Goal: Task Accomplishment & Management: Use online tool/utility

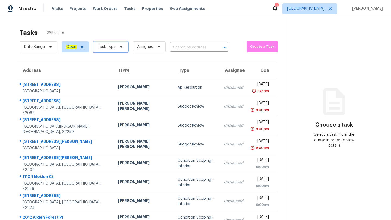
click at [116, 48] on span "Task Type" at bounding box center [110, 47] width 35 height 11
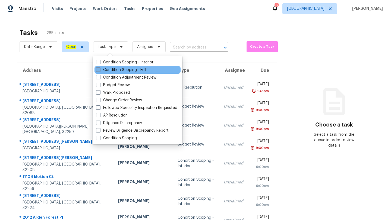
click at [116, 72] on label "Condition Scoping - Full" at bounding box center [121, 69] width 50 height 5
click at [100, 71] on input "Condition Scoping - Full" at bounding box center [98, 69] width 4 height 4
checkbox input "true"
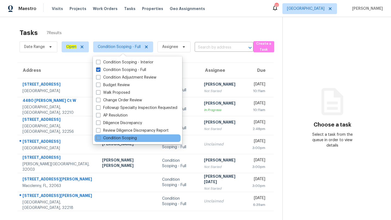
click at [99, 138] on span at bounding box center [98, 138] width 4 height 4
click at [99, 138] on input "Condition Scoping" at bounding box center [98, 138] width 4 height 4
checkbox input "true"
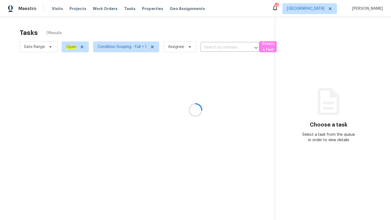
click at [331, 87] on icon at bounding box center [328, 101] width 33 height 33
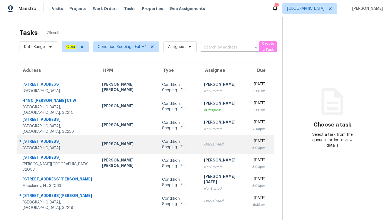
click at [206, 149] on td "Unclaimed" at bounding box center [223, 144] width 48 height 19
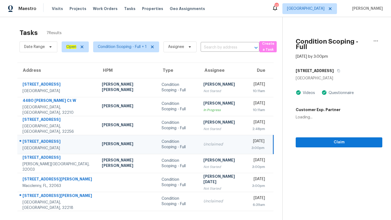
scroll to position [17, 0]
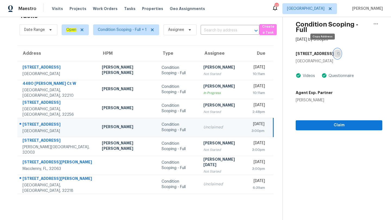
click at [337, 52] on icon "button" at bounding box center [338, 53] width 3 height 3
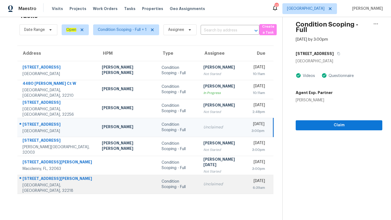
click at [174, 176] on td "Condition Scoping - Full" at bounding box center [178, 184] width 42 height 19
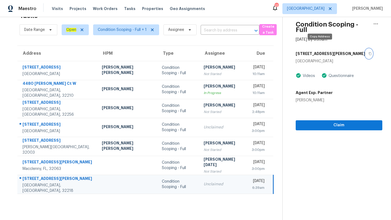
click at [365, 50] on button "button" at bounding box center [368, 54] width 7 height 10
click at [320, 8] on span "[GEOGRAPHIC_DATA]" at bounding box center [305, 8] width 37 height 5
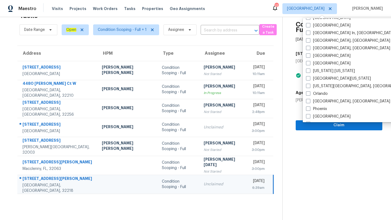
scroll to position [227, 0]
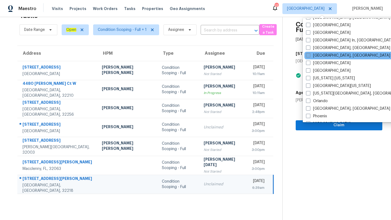
click at [308, 56] on span at bounding box center [308, 55] width 4 height 4
click at [308, 56] on input "[GEOGRAPHIC_DATA], [GEOGRAPHIC_DATA]" at bounding box center [308, 55] width 4 height 4
checkbox input "true"
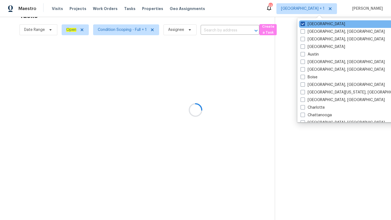
click at [303, 23] on span at bounding box center [302, 24] width 4 height 4
click at [303, 23] on input "[GEOGRAPHIC_DATA]" at bounding box center [302, 23] width 4 height 4
checkbox input "false"
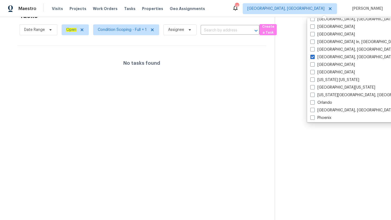
scroll to position [239, 0]
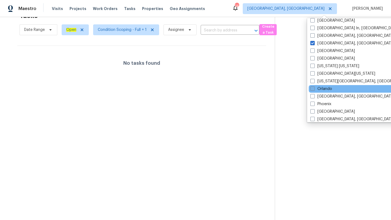
click at [315, 88] on label "Orlando" at bounding box center [321, 88] width 22 height 5
click at [314, 88] on input "Orlando" at bounding box center [312, 88] width 4 height 4
checkbox input "true"
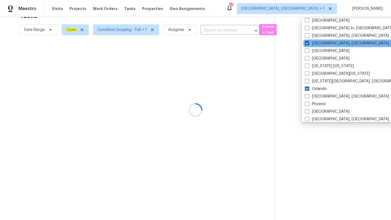
click at [309, 44] on label "[GEOGRAPHIC_DATA], [GEOGRAPHIC_DATA]" at bounding box center [347, 43] width 84 height 5
click at [308, 44] on input "[GEOGRAPHIC_DATA], [GEOGRAPHIC_DATA]" at bounding box center [307, 43] width 4 height 4
checkbox input "false"
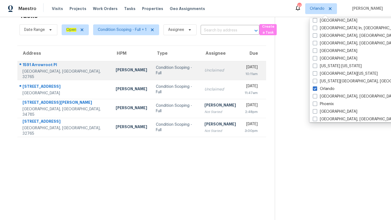
click at [245, 65] on div "[DATE]" at bounding box center [251, 68] width 13 height 7
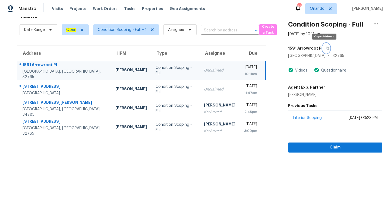
click at [326, 48] on icon "button" at bounding box center [327, 48] width 3 height 3
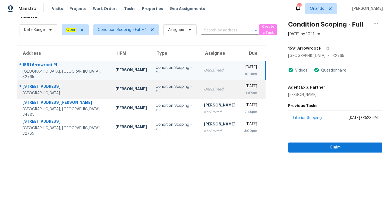
click at [240, 82] on td "[DATE] 11:47am" at bounding box center [253, 89] width 26 height 19
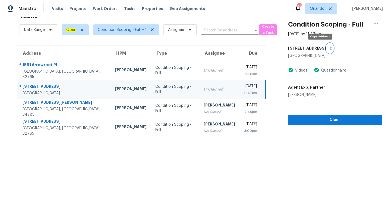
click at [326, 48] on button "button" at bounding box center [329, 48] width 7 height 10
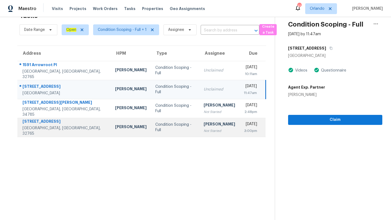
click at [204, 131] on div "Not Started" at bounding box center [219, 130] width 31 height 5
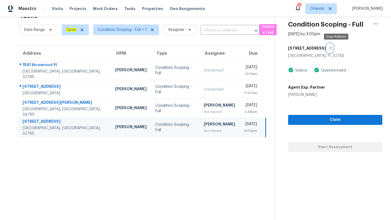
click at [333, 46] on button "button" at bounding box center [329, 48] width 7 height 10
click at [316, 10] on span "Orlando" at bounding box center [317, 8] width 15 height 5
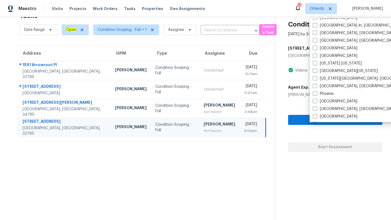
scroll to position [364, 0]
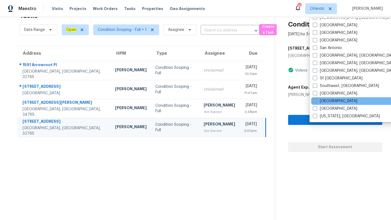
click at [315, 101] on span at bounding box center [315, 101] width 4 height 4
click at [315, 101] on input "[GEOGRAPHIC_DATA]" at bounding box center [315, 101] width 4 height 4
checkbox input "true"
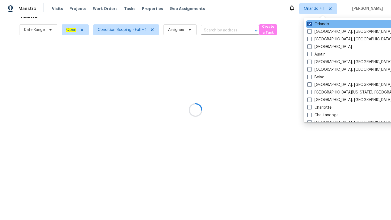
click at [311, 24] on span at bounding box center [309, 24] width 4 height 4
click at [311, 24] on input "Orlando" at bounding box center [309, 23] width 4 height 4
checkbox input "false"
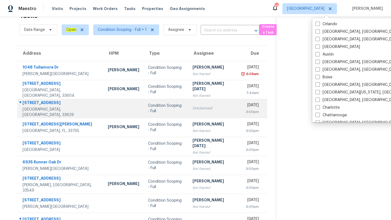
click at [149, 104] on td "Condition Scoping - Full" at bounding box center [166, 108] width 45 height 19
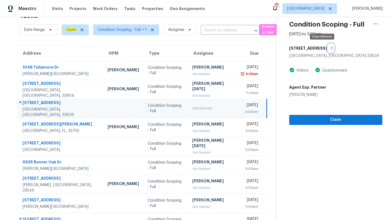
click at [330, 49] on icon "button" at bounding box center [331, 48] width 3 height 3
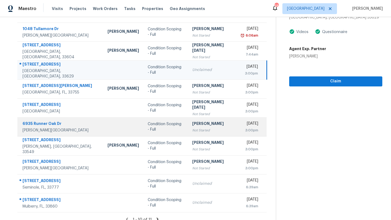
scroll to position [62, 0]
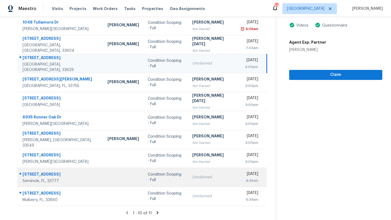
click at [143, 185] on td "Condition Scoping - Full" at bounding box center [165, 177] width 44 height 19
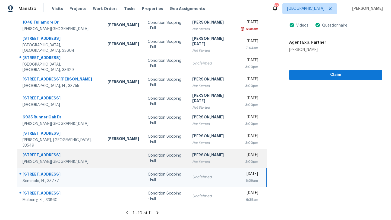
click at [242, 162] on div "3:00pm" at bounding box center [250, 161] width 17 height 5
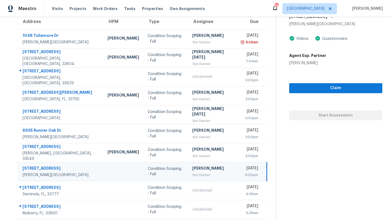
scroll to position [37, 0]
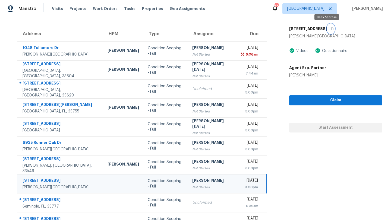
click at [329, 28] on button "button" at bounding box center [330, 29] width 7 height 10
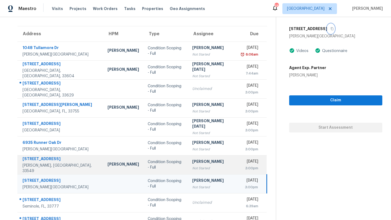
scroll to position [62, 0]
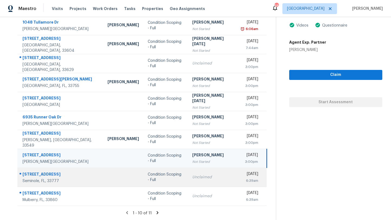
click at [192, 178] on div "Unclaimed" at bounding box center [212, 177] width 41 height 5
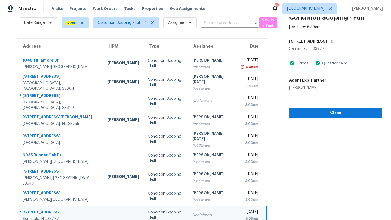
scroll to position [10, 0]
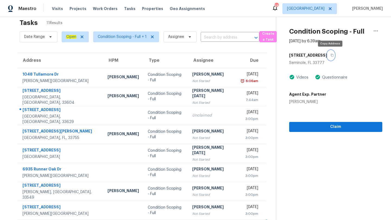
click at [332, 55] on button "button" at bounding box center [330, 55] width 7 height 10
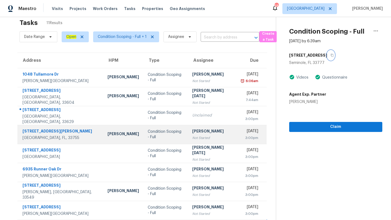
scroll to position [62, 0]
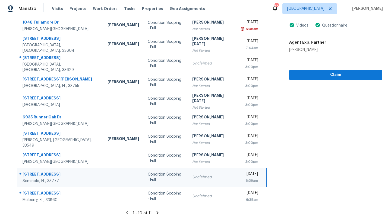
click at [156, 211] on icon at bounding box center [157, 213] width 5 height 5
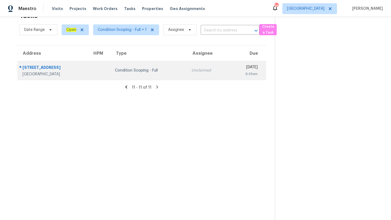
click at [202, 70] on div "Unclaimed" at bounding box center [207, 70] width 33 height 5
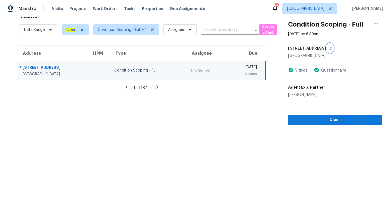
click at [326, 48] on button "button" at bounding box center [329, 48] width 7 height 10
click at [127, 87] on icon at bounding box center [126, 87] width 5 height 5
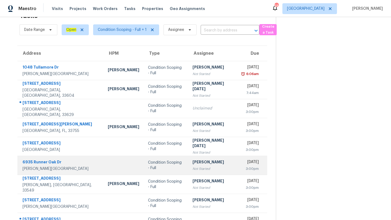
scroll to position [62, 0]
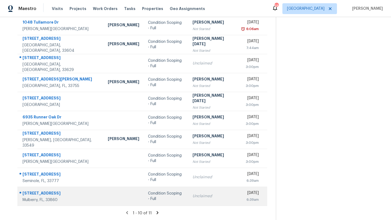
click at [188, 201] on td "Unclaimed" at bounding box center [212, 196] width 49 height 19
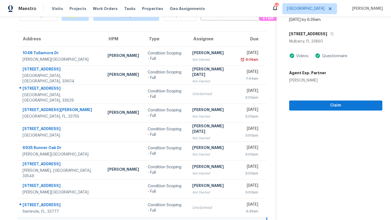
scroll to position [20, 0]
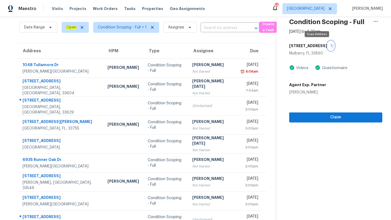
click at [330, 46] on icon "button" at bounding box center [331, 45] width 3 height 3
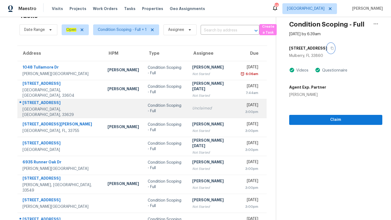
scroll to position [0, 0]
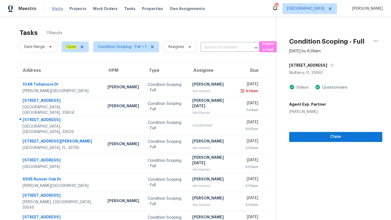
click at [59, 7] on span "Visits" at bounding box center [57, 8] width 11 height 5
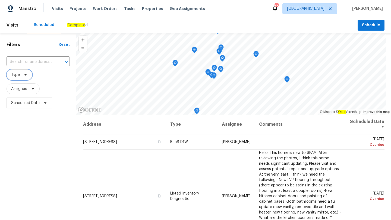
click at [26, 71] on span "Type" at bounding box center [20, 74] width 26 height 11
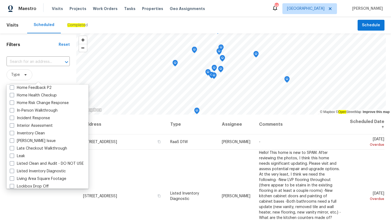
scroll to position [190, 0]
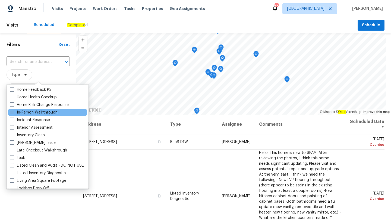
click at [11, 113] on span at bounding box center [12, 112] width 4 height 4
click at [11, 113] on input "In-Person Walkthrough" at bounding box center [12, 112] width 4 height 4
checkbox input "true"
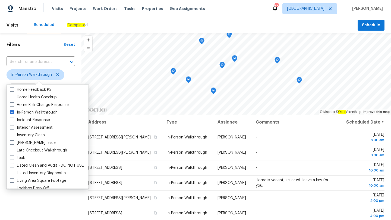
click at [34, 208] on div "Filters Reset ​ In-Person Walkthrough Assignee Scheduled Date" at bounding box center [40, 162] width 81 height 258
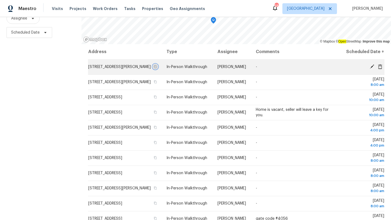
click at [157, 68] on icon "button" at bounding box center [155, 66] width 3 height 3
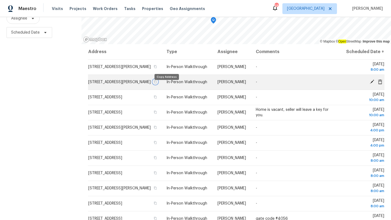
click at [157, 84] on icon "button" at bounding box center [155, 82] width 3 height 3
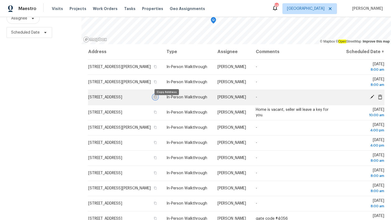
click at [157, 99] on icon "button" at bounding box center [155, 97] width 3 height 3
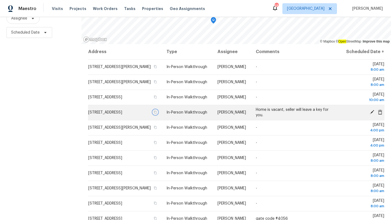
click at [157, 114] on icon "button" at bounding box center [155, 112] width 3 height 3
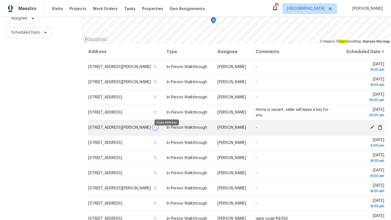
click at [157, 129] on icon "button" at bounding box center [155, 127] width 3 height 3
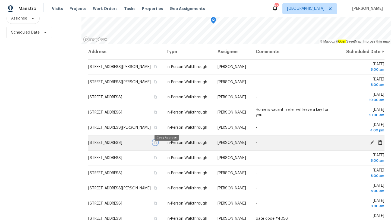
click at [157, 144] on icon "button" at bounding box center [155, 142] width 3 height 3
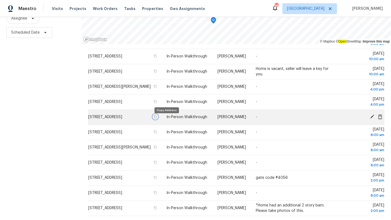
click at [157, 119] on icon "button" at bounding box center [155, 117] width 3 height 3
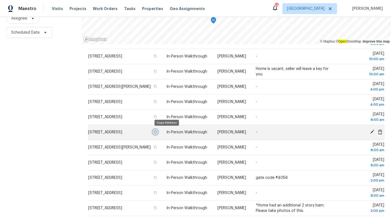
click at [157, 132] on icon "button" at bounding box center [155, 132] width 3 height 3
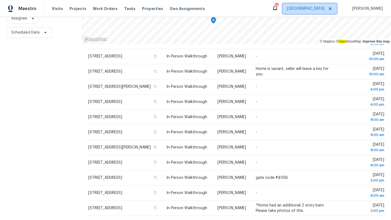
click at [324, 9] on span "[GEOGRAPHIC_DATA]" at bounding box center [305, 8] width 37 height 5
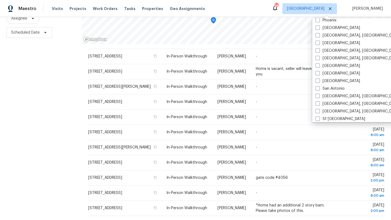
scroll to position [298, 0]
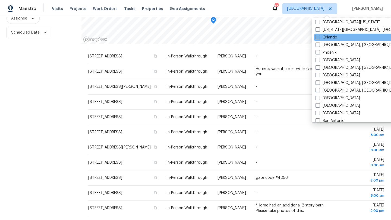
click at [318, 39] on span at bounding box center [317, 37] width 4 height 4
click at [318, 38] on input "Orlando" at bounding box center [317, 37] width 4 height 4
checkbox input "true"
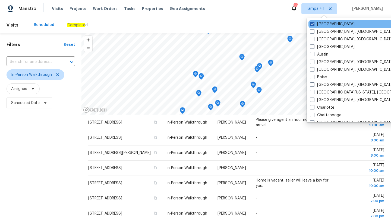
click at [312, 23] on span at bounding box center [312, 24] width 4 height 4
click at [312, 23] on input "[GEOGRAPHIC_DATA]" at bounding box center [312, 23] width 4 height 4
checkbox input "false"
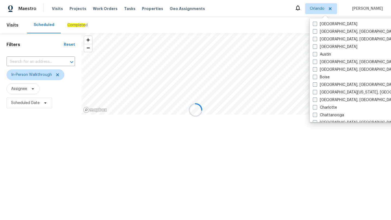
click at [242, 16] on div at bounding box center [195, 110] width 391 height 220
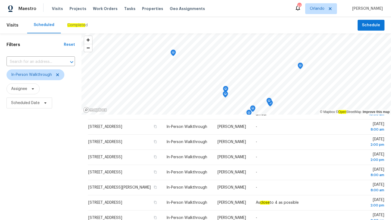
click at [81, 180] on div "Address Type Assignee Comments Scheduled Date ↑ 5676 Gulf Stream St, Tavares, F…" at bounding box center [235, 203] width 309 height 176
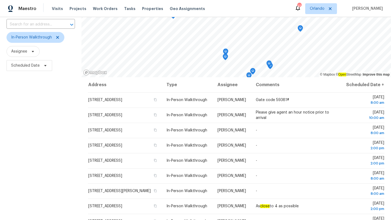
scroll to position [71, 0]
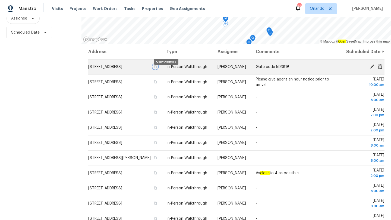
click at [157, 68] on icon "button" at bounding box center [155, 66] width 3 height 3
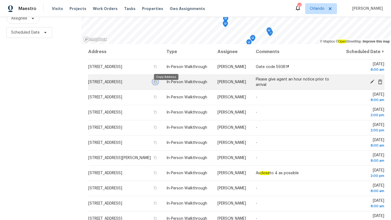
click at [157, 84] on icon "button" at bounding box center [155, 82] width 3 height 3
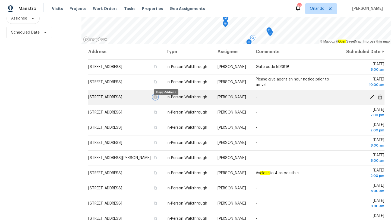
click at [158, 100] on button "button" at bounding box center [155, 97] width 5 height 5
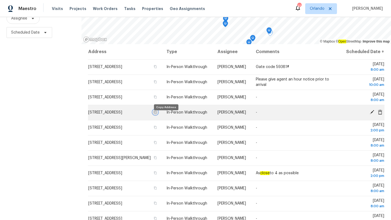
click at [157, 114] on icon "button" at bounding box center [155, 112] width 3 height 3
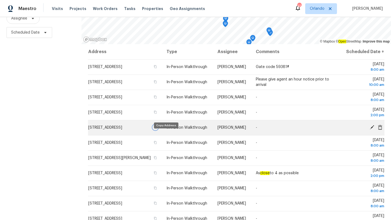
click at [157, 129] on icon "button" at bounding box center [155, 127] width 3 height 3
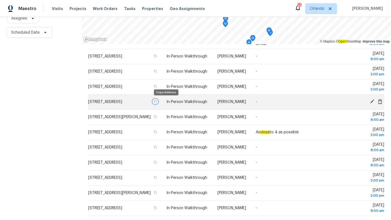
click at [157, 103] on icon "button" at bounding box center [155, 101] width 3 height 3
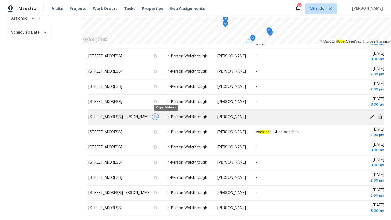
click at [157, 116] on icon "button" at bounding box center [155, 116] width 3 height 3
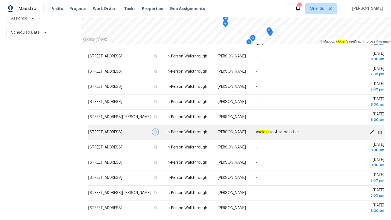
click at [157, 132] on icon "button" at bounding box center [155, 132] width 3 height 3
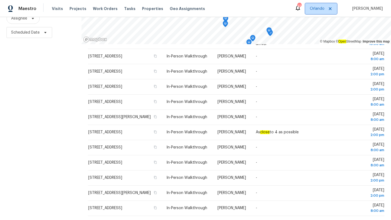
click at [320, 7] on span "Orlando" at bounding box center [317, 8] width 15 height 5
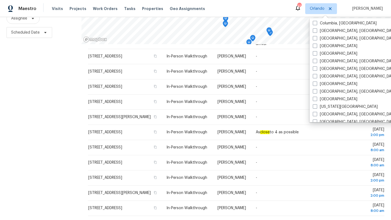
scroll to position [204, 0]
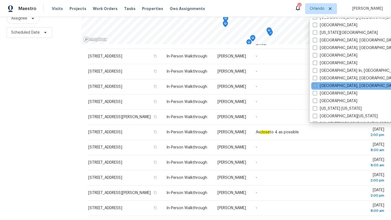
click at [316, 85] on span at bounding box center [315, 86] width 4 height 4
click at [316, 85] on input "[GEOGRAPHIC_DATA], [GEOGRAPHIC_DATA]" at bounding box center [315, 85] width 4 height 4
checkbox input "true"
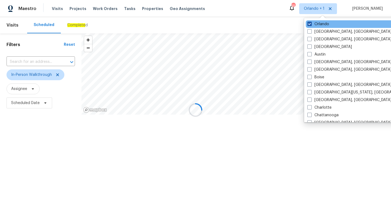
click at [309, 26] on label "Orlando" at bounding box center [318, 23] width 22 height 5
click at [309, 25] on input "Orlando" at bounding box center [309, 23] width 4 height 4
checkbox input "false"
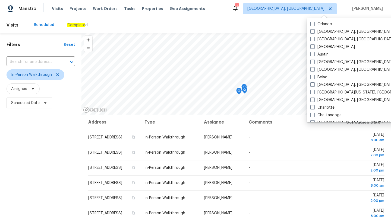
click at [65, 147] on div "Filters Reset ​ In-Person Walkthrough Assignee Scheduled Date" at bounding box center [40, 162] width 81 height 258
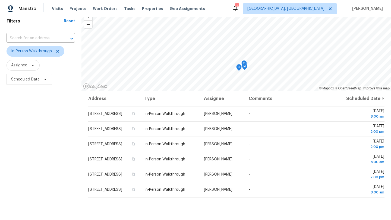
scroll to position [71, 0]
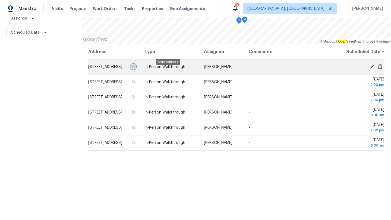
click at [135, 68] on icon "button" at bounding box center [133, 66] width 3 height 3
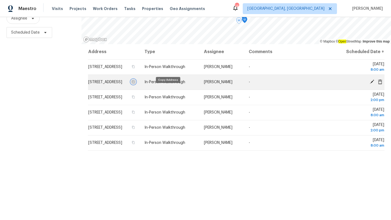
click at [135, 84] on icon "button" at bounding box center [133, 81] width 3 height 3
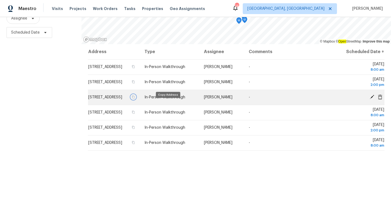
click at [136, 100] on button "button" at bounding box center [133, 97] width 5 height 5
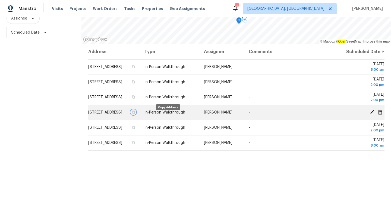
click at [135, 114] on icon "button" at bounding box center [133, 112] width 3 height 3
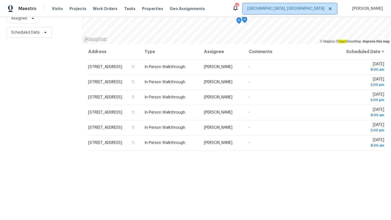
click at [324, 11] on span "[GEOGRAPHIC_DATA], [GEOGRAPHIC_DATA]" at bounding box center [285, 8] width 77 height 5
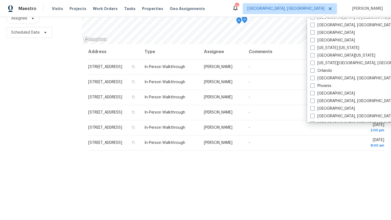
scroll to position [199, 0]
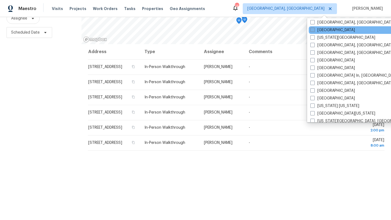
click at [312, 31] on span at bounding box center [312, 30] width 4 height 4
click at [312, 31] on input "[GEOGRAPHIC_DATA]" at bounding box center [312, 29] width 4 height 4
checkbox input "true"
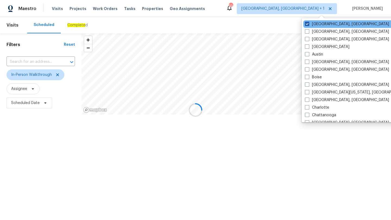
click at [307, 23] on span at bounding box center [307, 24] width 4 height 4
click at [307, 23] on input "[GEOGRAPHIC_DATA], [GEOGRAPHIC_DATA]" at bounding box center [307, 23] width 4 height 4
checkbox input "false"
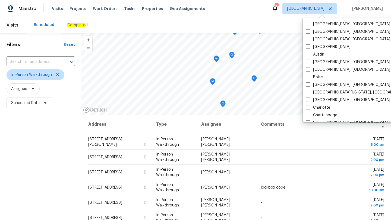
click at [253, 26] on div "Scheduled Complete d" at bounding box center [192, 25] width 330 height 16
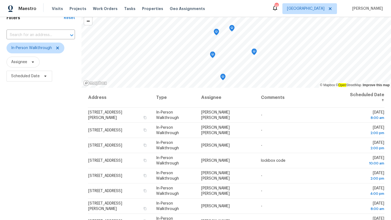
scroll to position [71, 0]
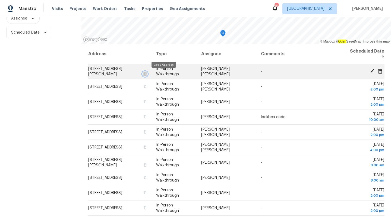
click at [146, 75] on icon "button" at bounding box center [145, 73] width 3 height 3
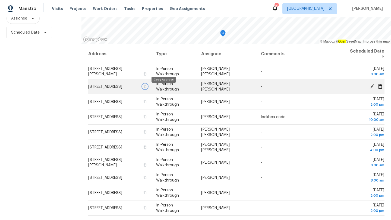
click at [147, 88] on icon "button" at bounding box center [144, 86] width 3 height 3
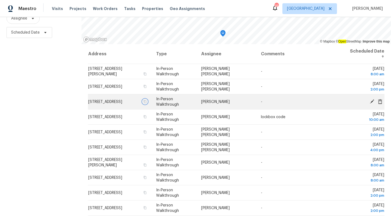
click at [147, 101] on icon "button" at bounding box center [144, 101] width 3 height 3
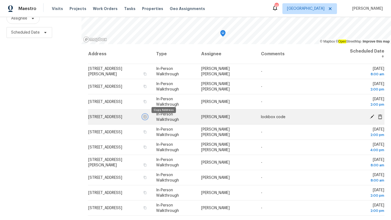
click at [146, 118] on icon "button" at bounding box center [145, 116] width 3 height 3
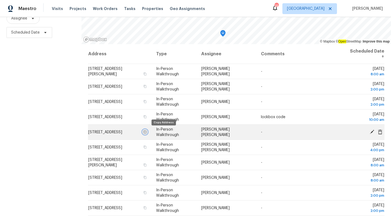
click at [147, 134] on button "button" at bounding box center [144, 132] width 5 height 5
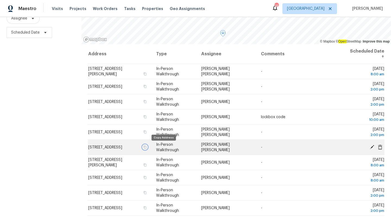
click at [146, 146] on icon "button" at bounding box center [145, 147] width 3 height 3
